Goal: Task Accomplishment & Management: Use online tool/utility

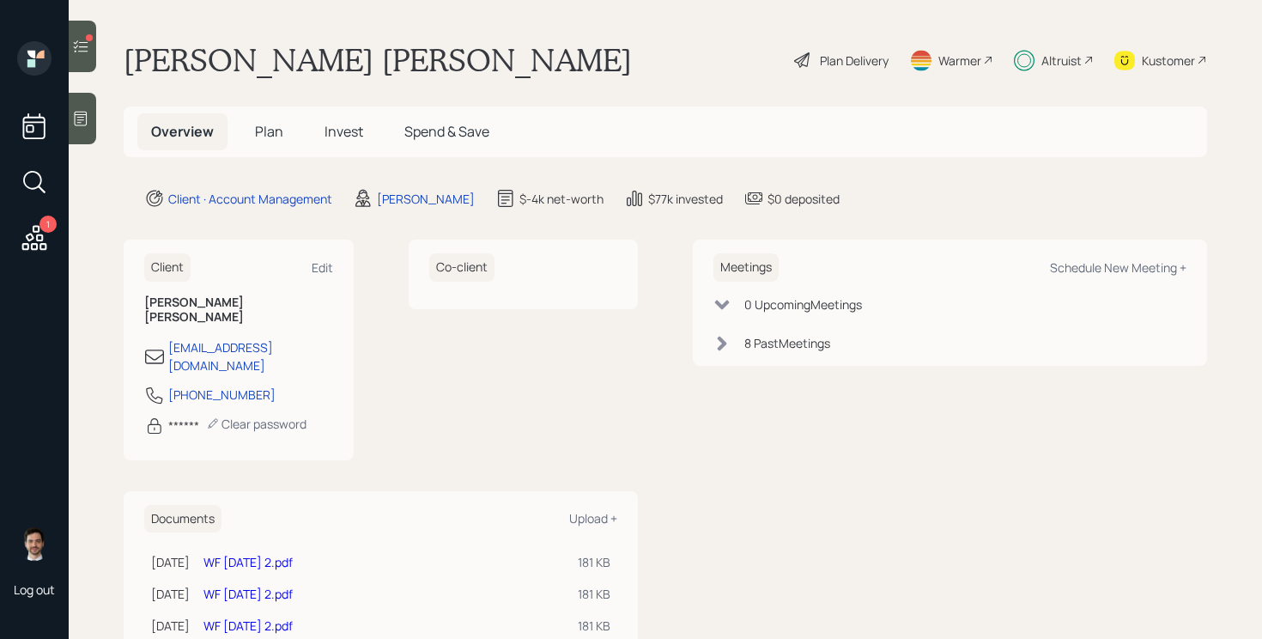
click at [588, 365] on div "Co-client" at bounding box center [524, 350] width 230 height 220
click at [35, 232] on icon at bounding box center [34, 237] width 25 height 25
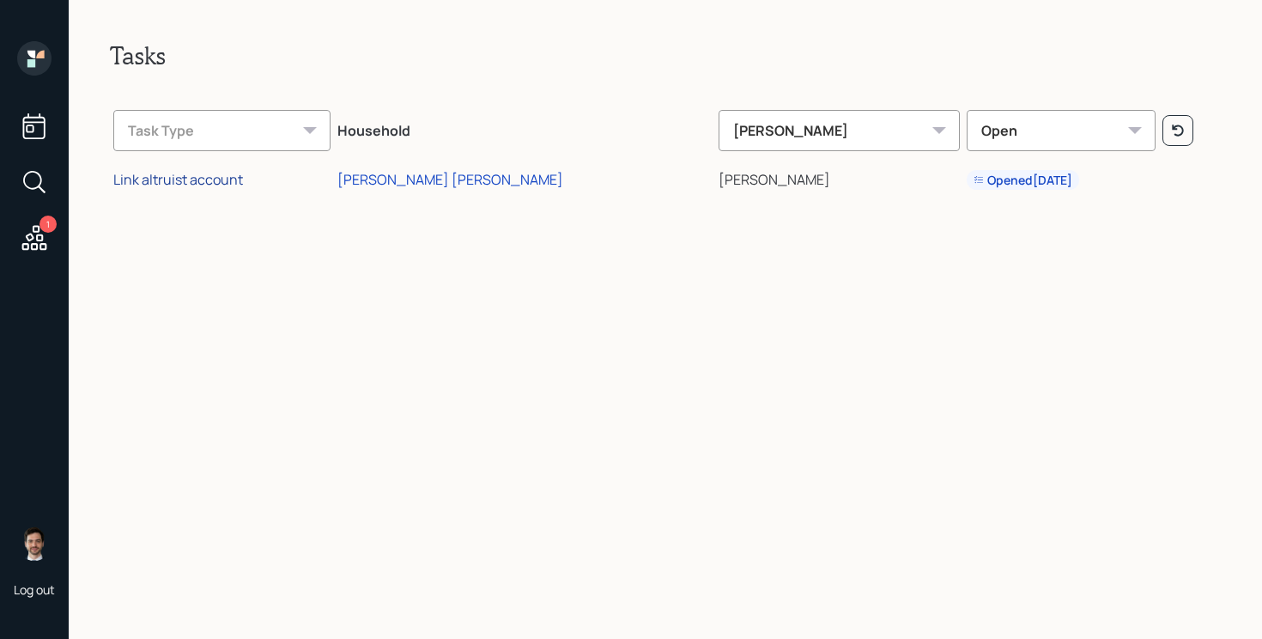
click at [217, 178] on div "Link altruist account" at bounding box center [178, 179] width 130 height 19
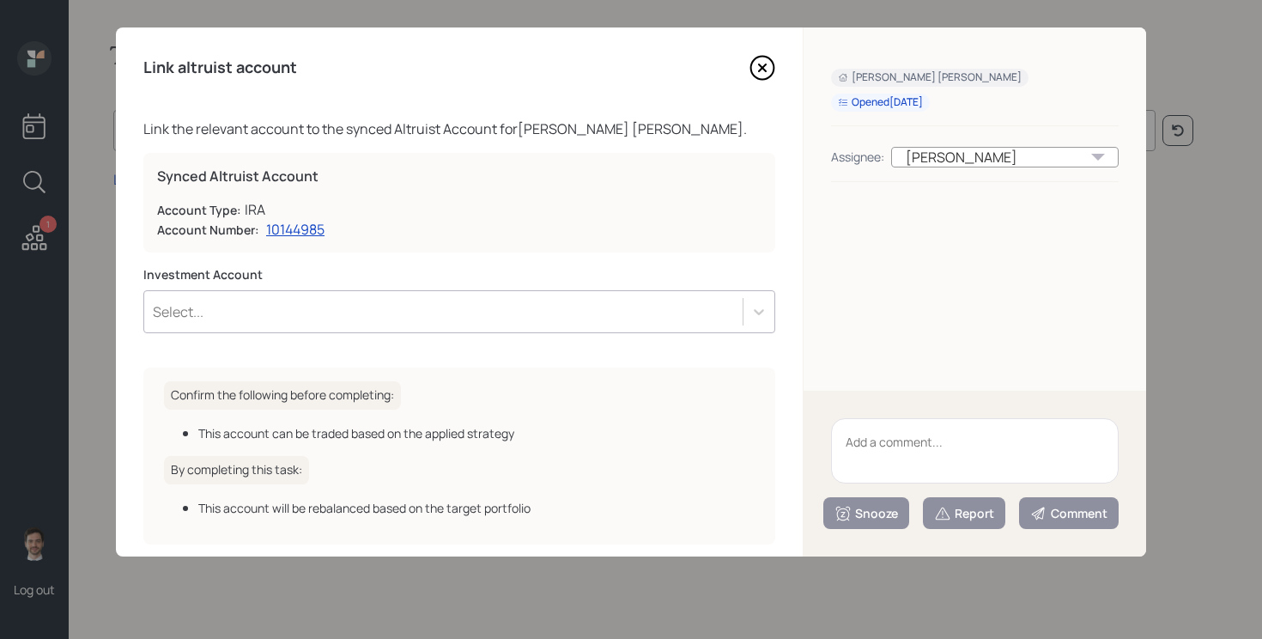
click at [502, 313] on div "Select..." at bounding box center [443, 311] width 599 height 29
click at [695, 230] on div "Account Number: 10144985" at bounding box center [459, 229] width 605 height 19
click at [776, 61] on div "Link altruist account Link the relevant account to the synced Altruist Account …" at bounding box center [459, 291] width 687 height 529
click at [761, 64] on icon at bounding box center [763, 68] width 26 height 26
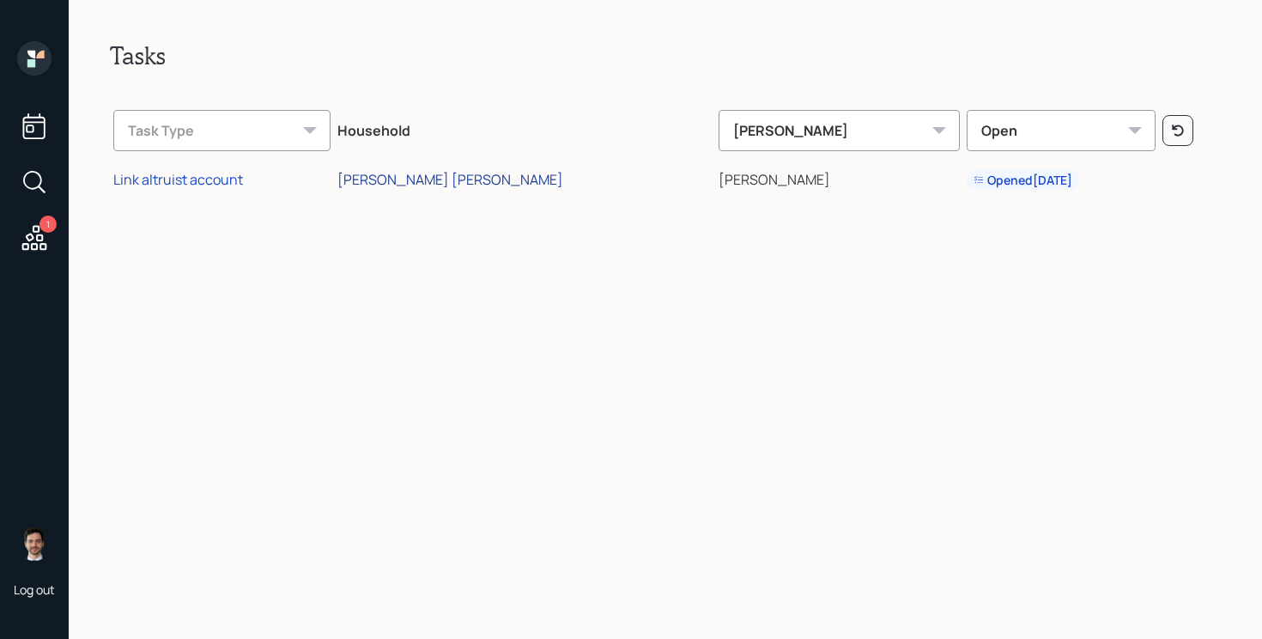
click at [486, 181] on div "[PERSON_NAME] [PERSON_NAME]" at bounding box center [451, 179] width 226 height 19
